Goal: Participate in discussion

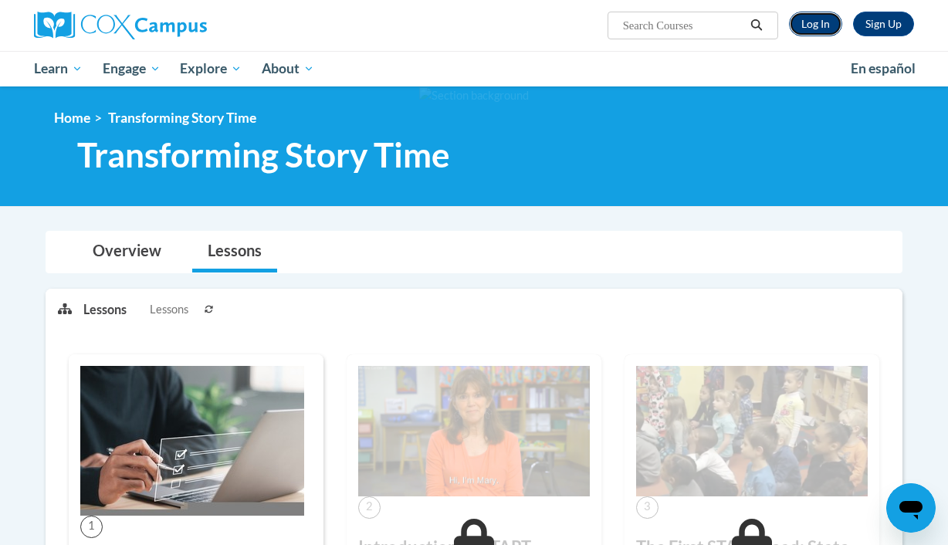
click at [816, 24] on link "Log In" at bounding box center [815, 24] width 53 height 25
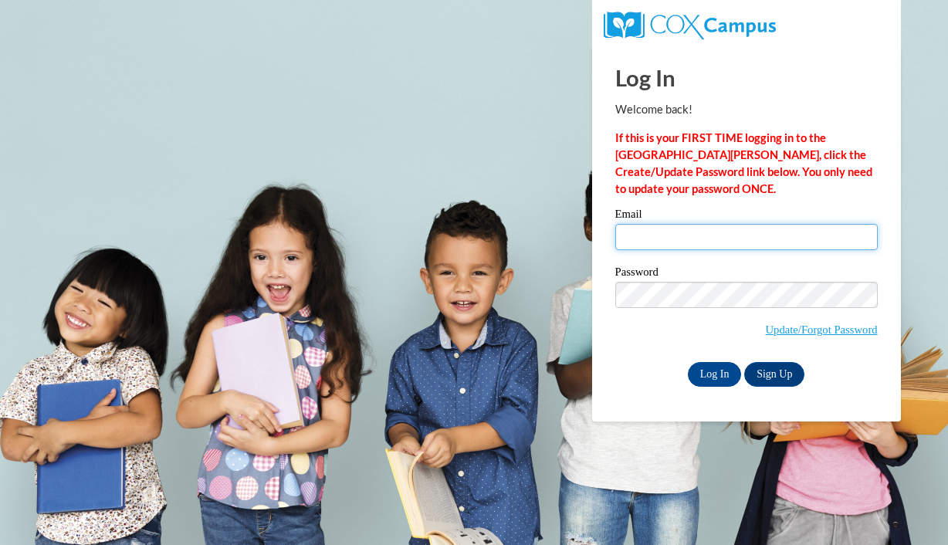
click at [722, 242] on input "Email" at bounding box center [746, 237] width 262 height 26
type input "[PERSON_NAME][EMAIL_ADDRESS][DOMAIN_NAME]"
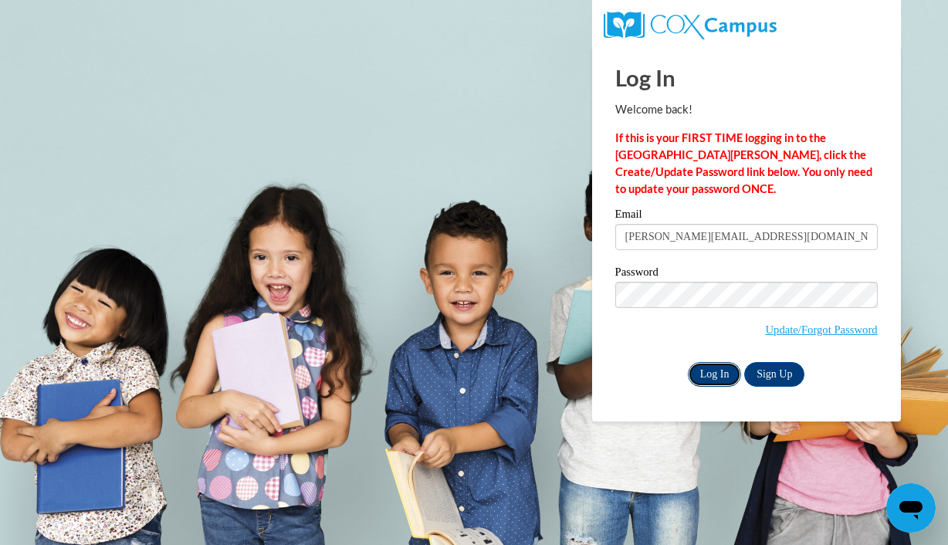
click at [706, 380] on input "Log In" at bounding box center [715, 374] width 54 height 25
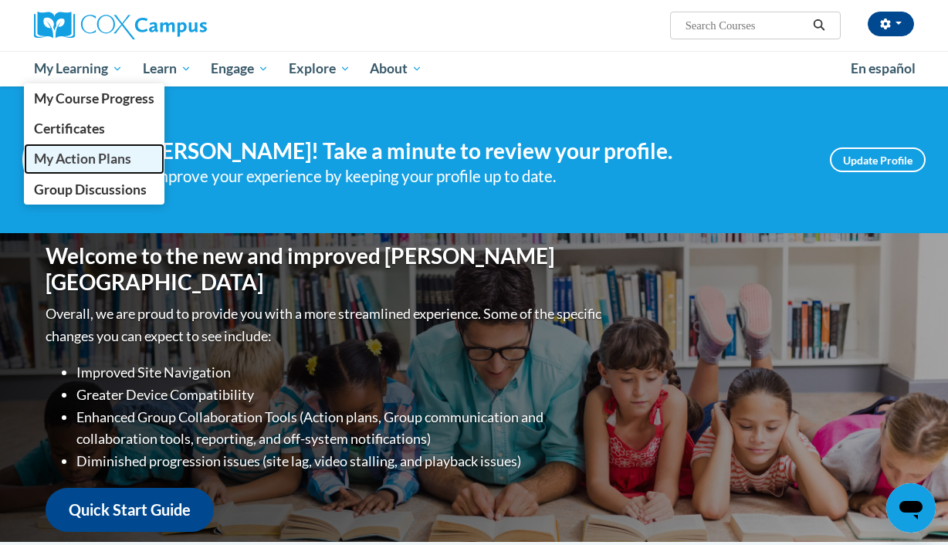
click at [98, 162] on span "My Action Plans" at bounding box center [82, 158] width 97 height 16
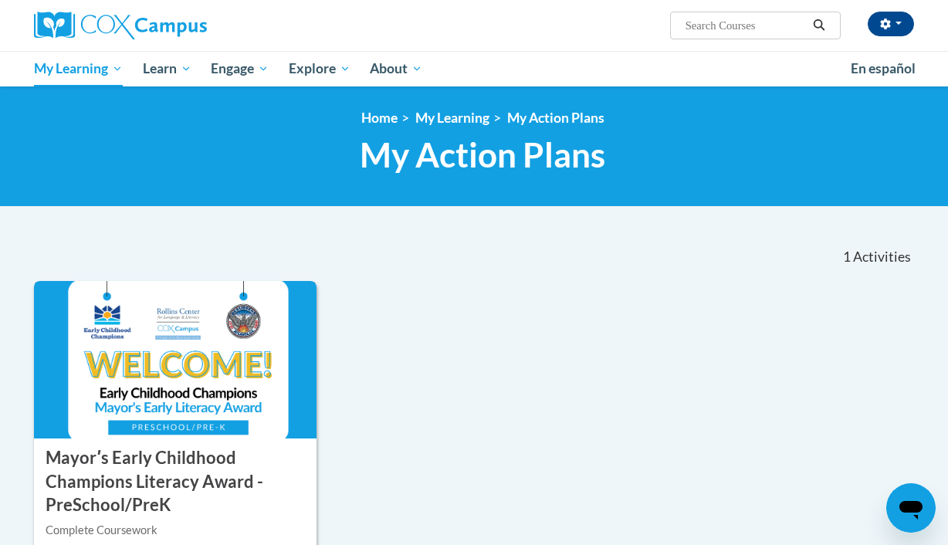
click at [178, 352] on img at bounding box center [175, 359] width 282 height 157
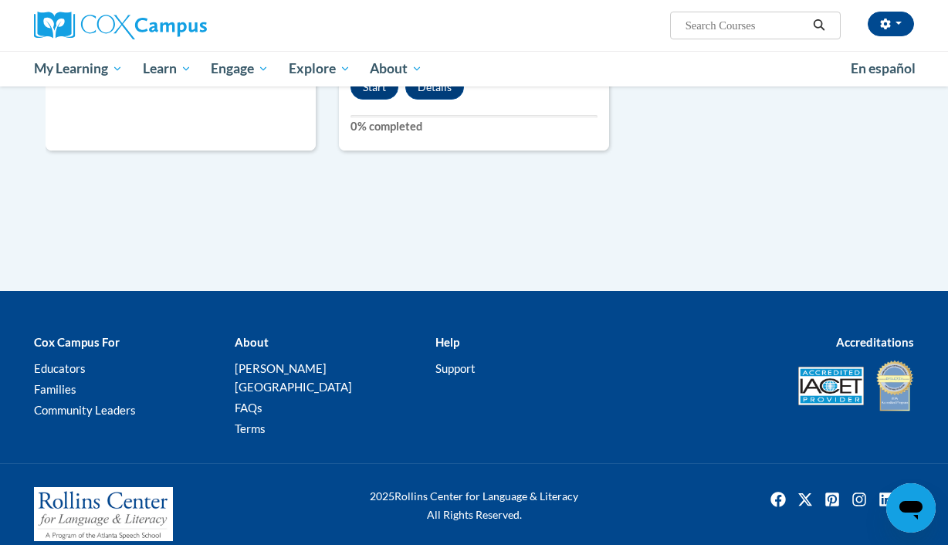
scroll to position [1240, 0]
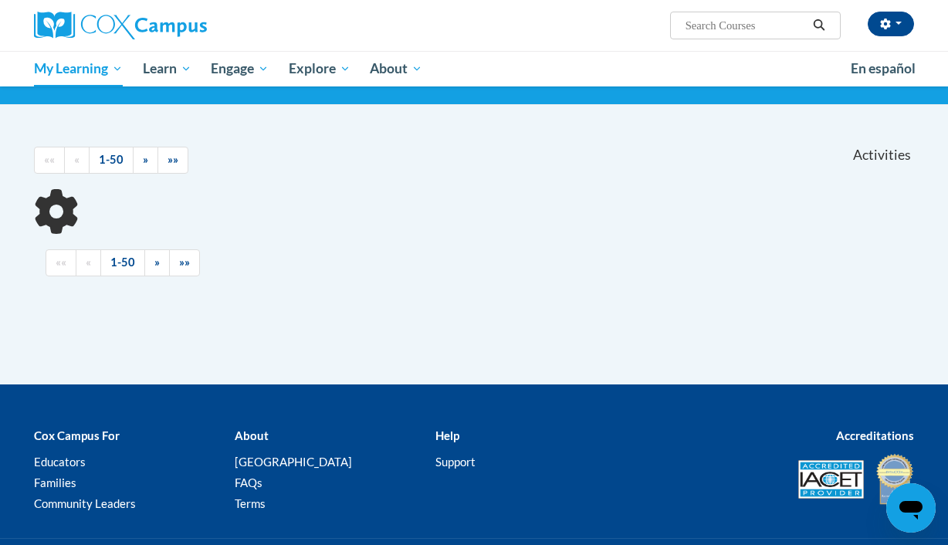
scroll to position [106, 0]
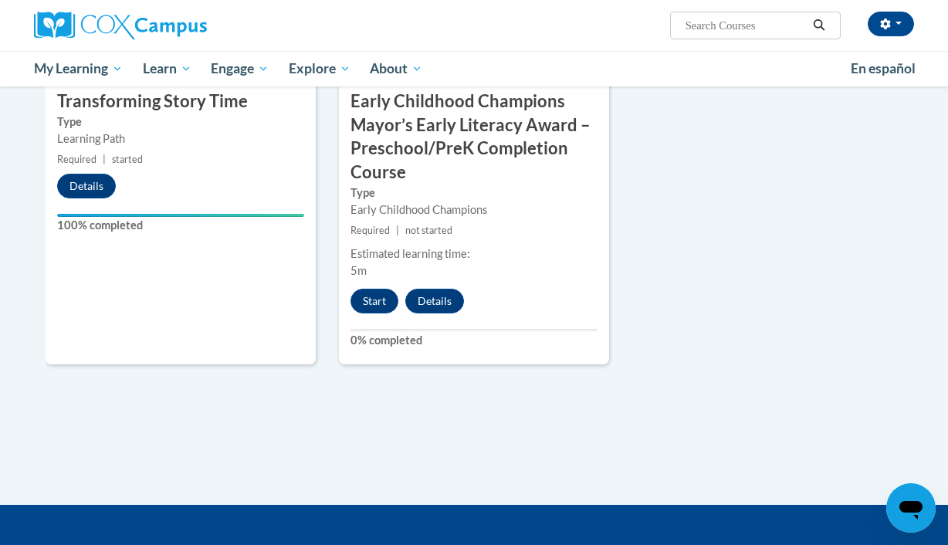
scroll to position [1000, 0]
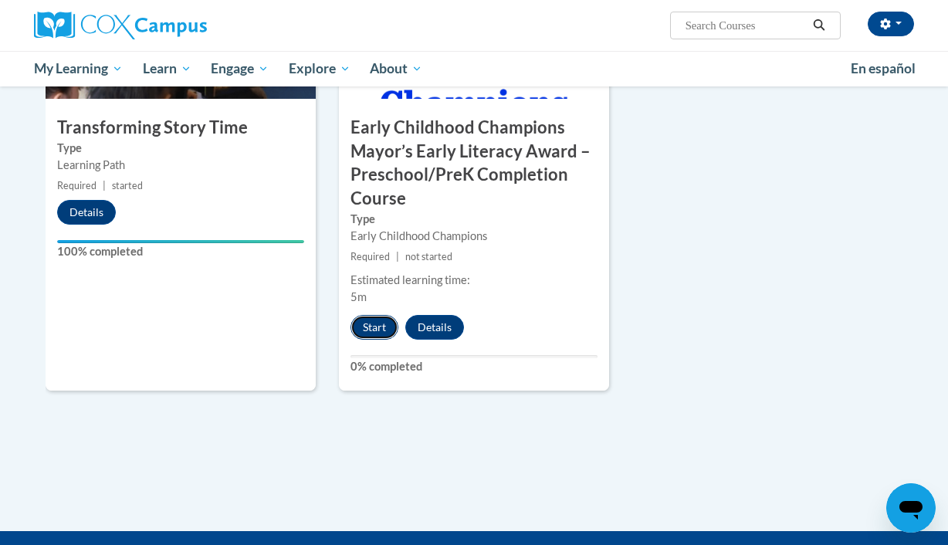
click at [383, 325] on button "Start" at bounding box center [374, 327] width 48 height 25
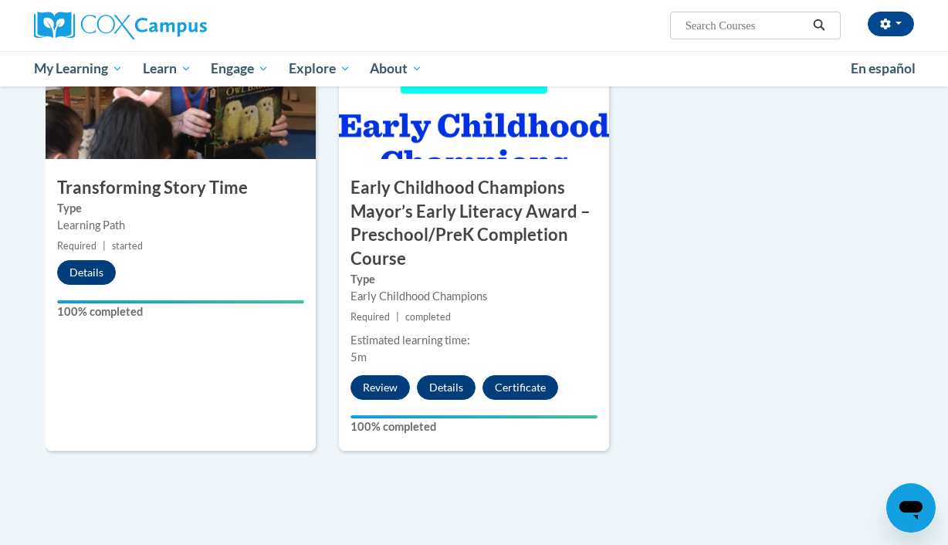
scroll to position [942, 0]
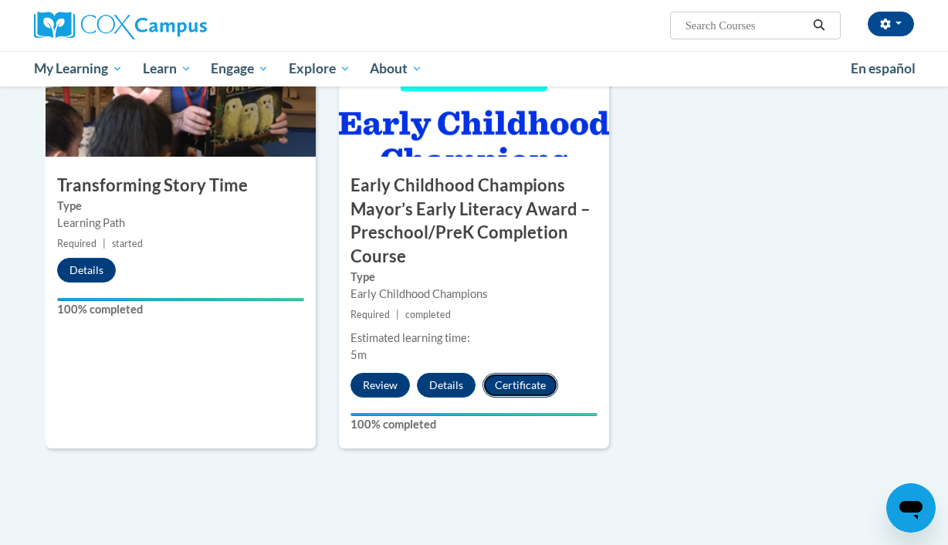
click at [521, 391] on button "Certificate" at bounding box center [520, 385] width 76 height 25
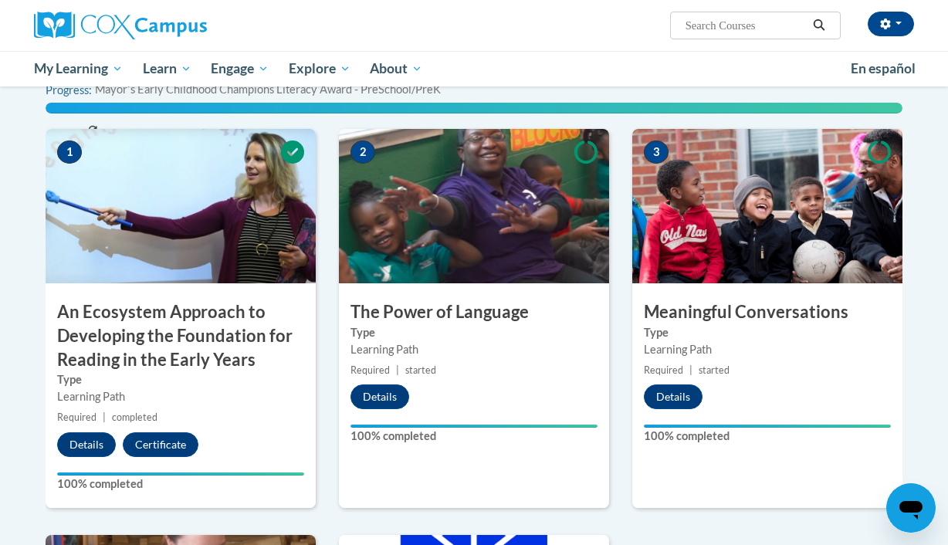
scroll to position [0, 0]
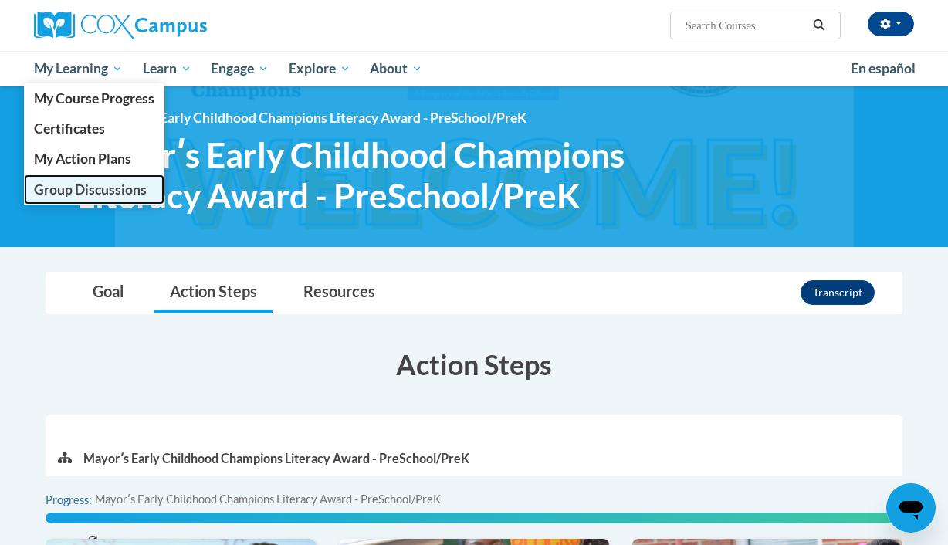
click at [105, 193] on span "Group Discussions" at bounding box center [90, 189] width 113 height 16
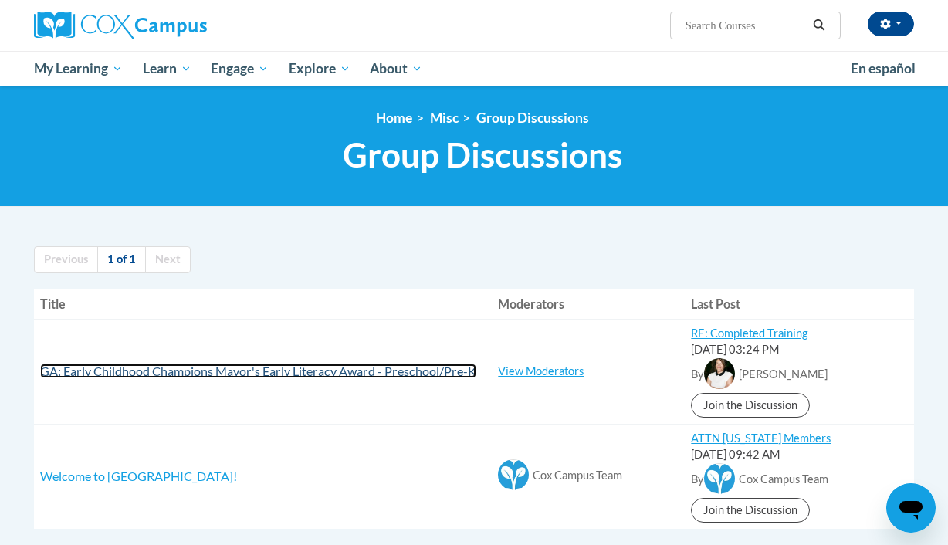
click at [341, 371] on span "GA: Early Childhood Champions Mayor's Early Literacy Award - Preschool/Pre-K" at bounding box center [258, 370] width 436 height 15
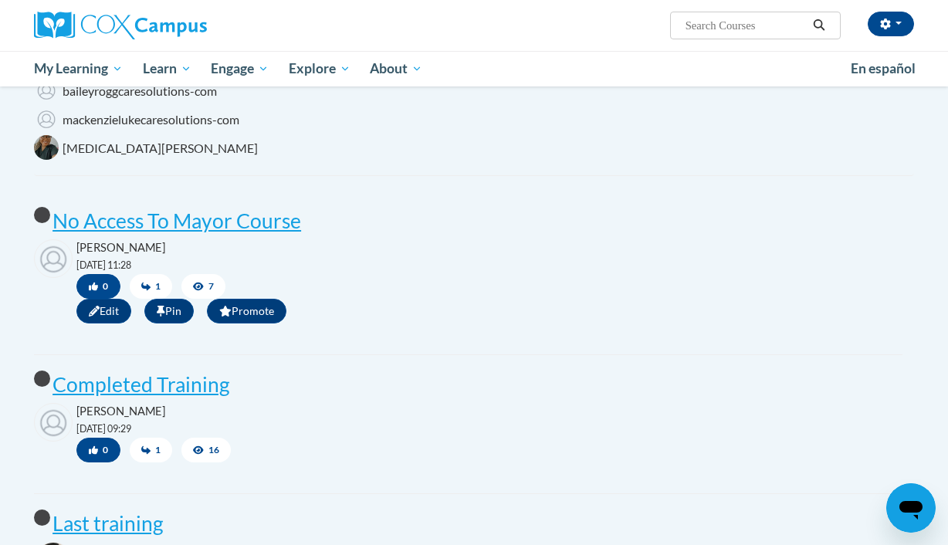
scroll to position [434, 0]
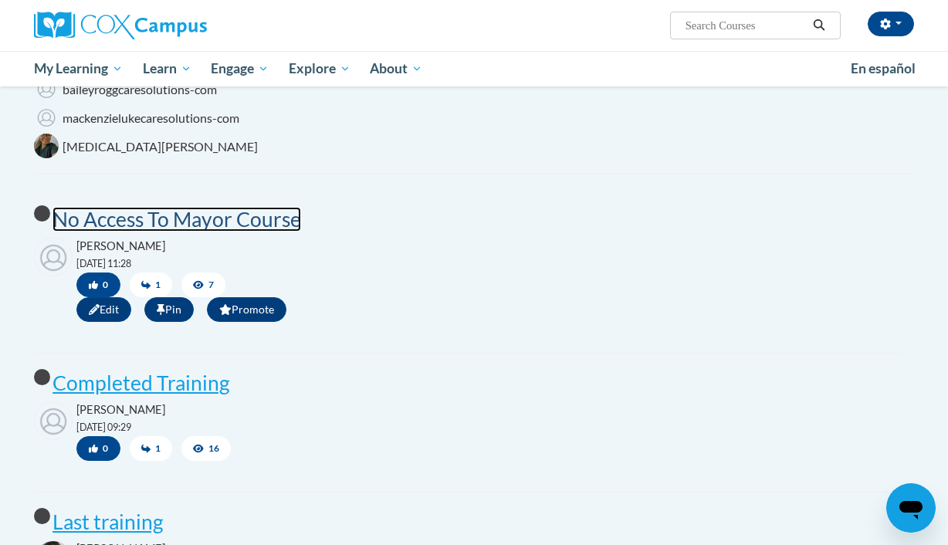
click at [188, 231] on post "No Access To Mayor Course" at bounding box center [176, 219] width 248 height 25
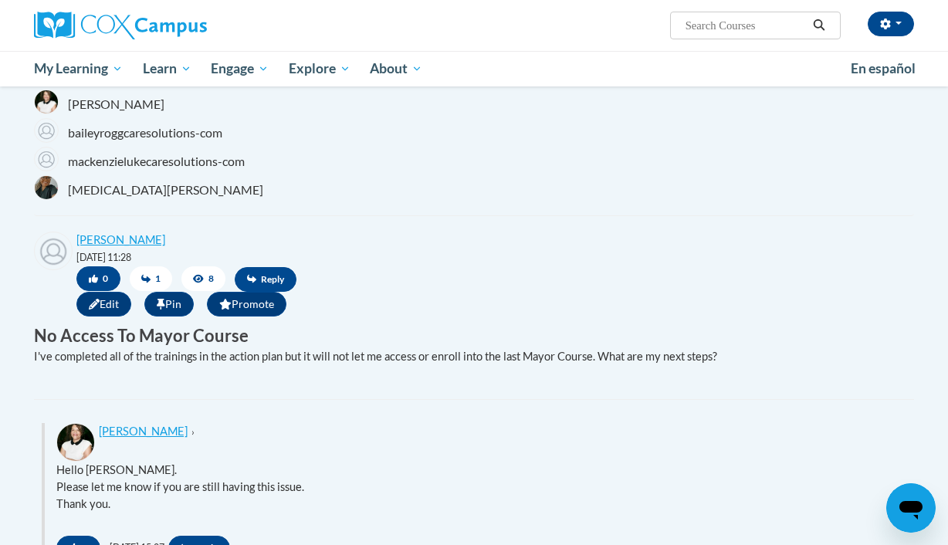
scroll to position [383, 0]
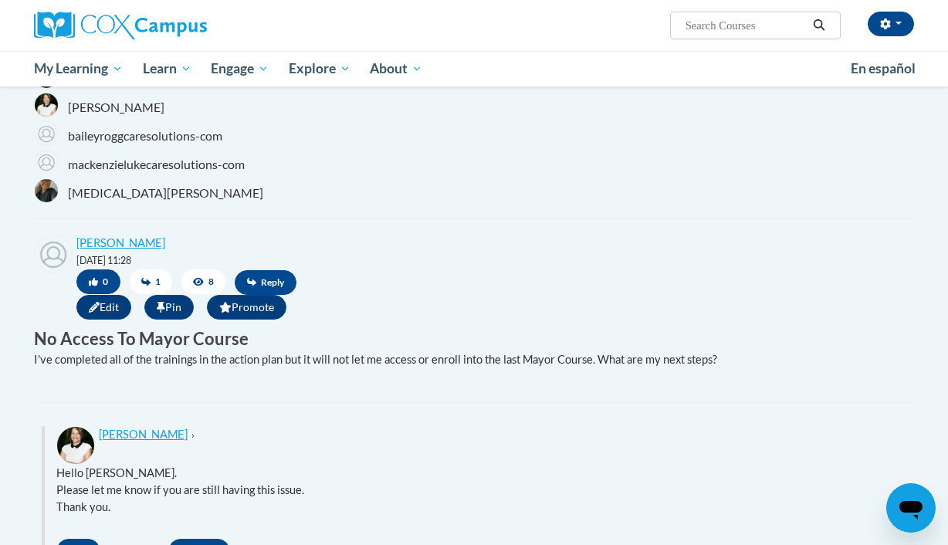
click at [99, 316] on span "Edit" at bounding box center [103, 307] width 55 height 25
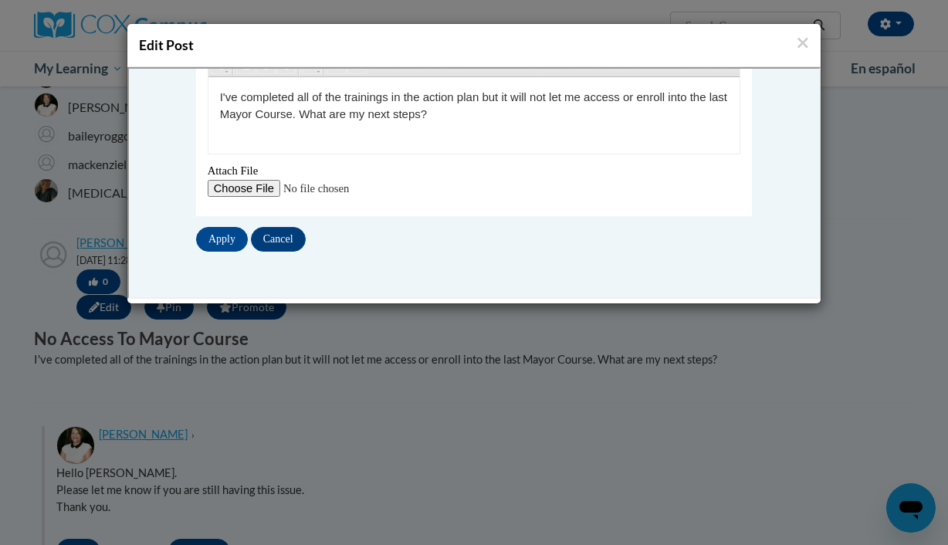
scroll to position [279, 0]
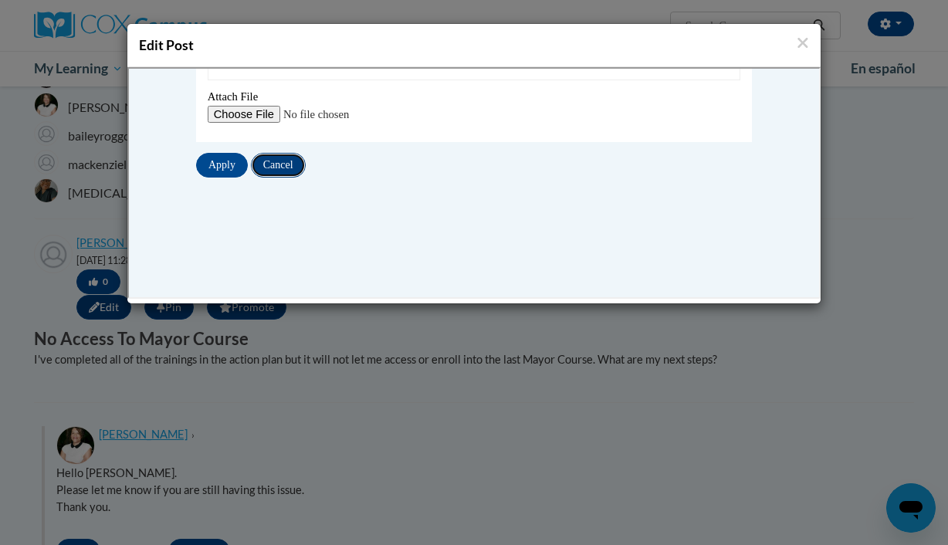
click at [290, 173] on input "Cancel" at bounding box center [276, 163] width 55 height 25
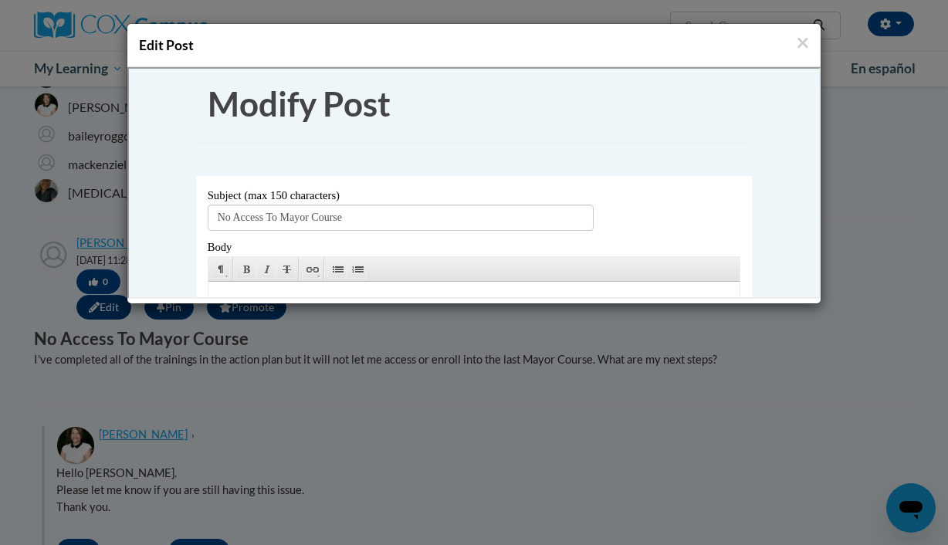
scroll to position [0, 0]
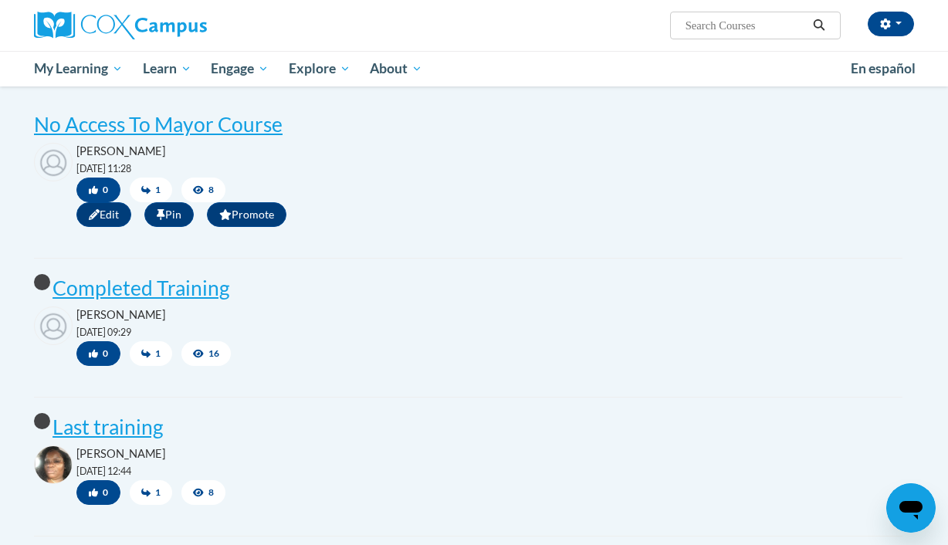
scroll to position [519, 0]
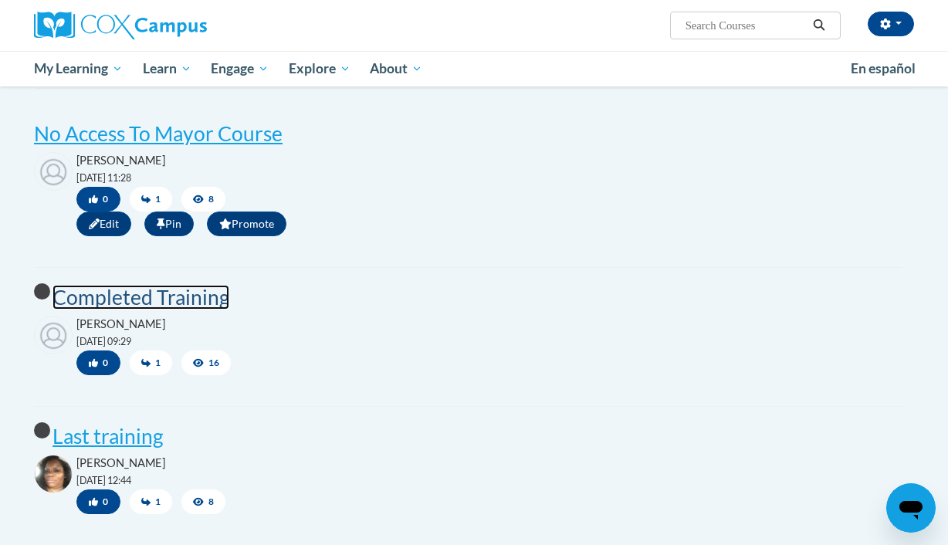
click at [189, 309] on post "Completed Training" at bounding box center [140, 297] width 177 height 25
